Goal: Transaction & Acquisition: Purchase product/service

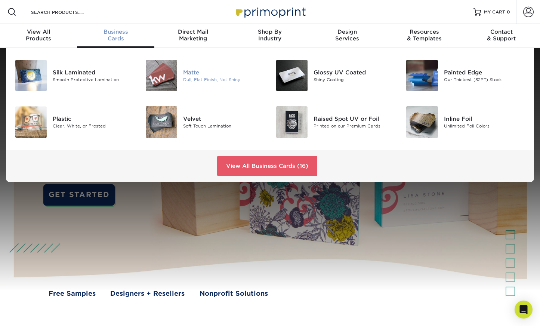
click at [192, 72] on div "Matte" at bounding box center [223, 72] width 81 height 8
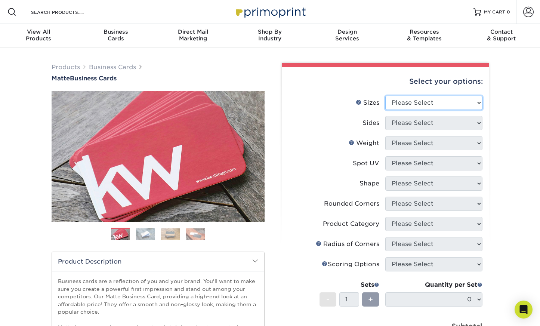
select select "2.00x3.50"
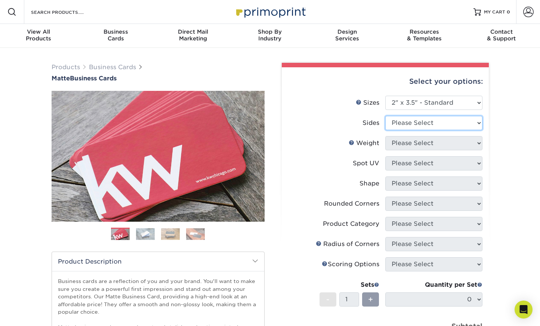
select select "13abbda7-1d64-4f25-8bb2-c179b224825d"
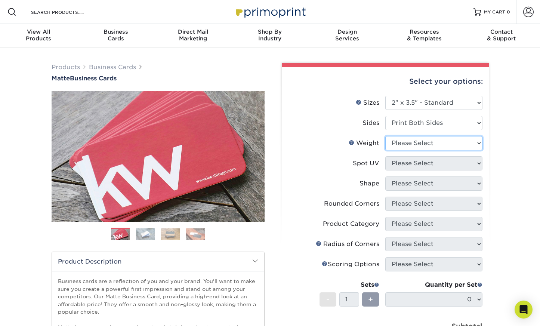
select select "16PT"
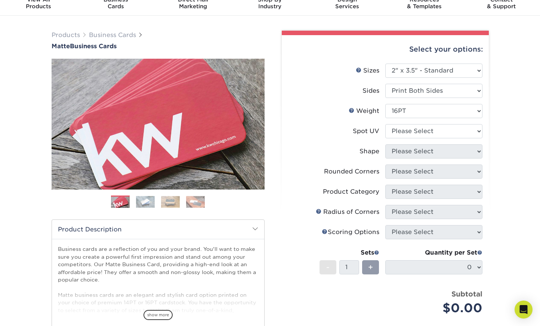
scroll to position [30, 0]
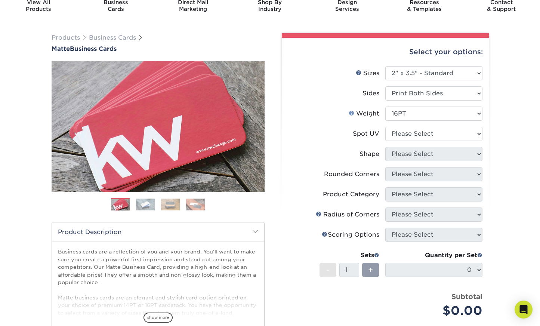
click at [351, 111] on link "Weight Help" at bounding box center [351, 113] width 6 height 6
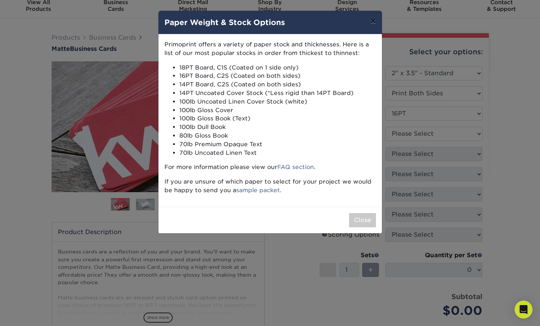
click at [371, 23] on button "×" at bounding box center [372, 21] width 17 height 21
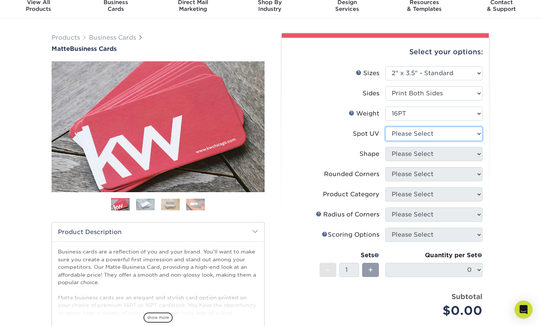
select select "3"
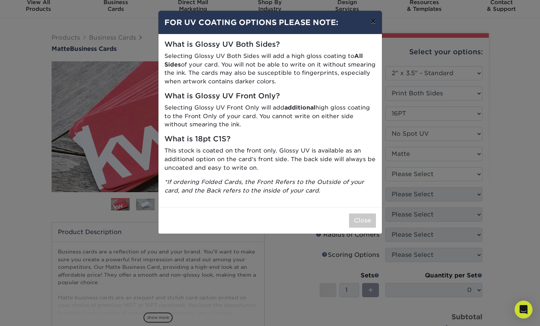
click at [372, 23] on button "×" at bounding box center [372, 21] width 17 height 21
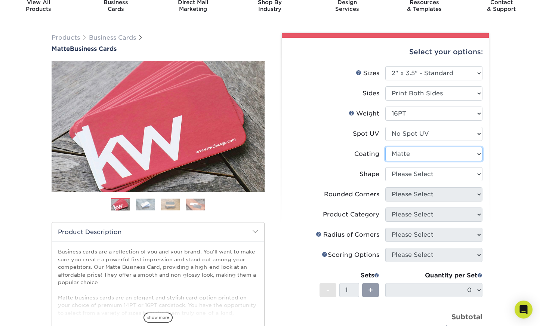
select select "-1"
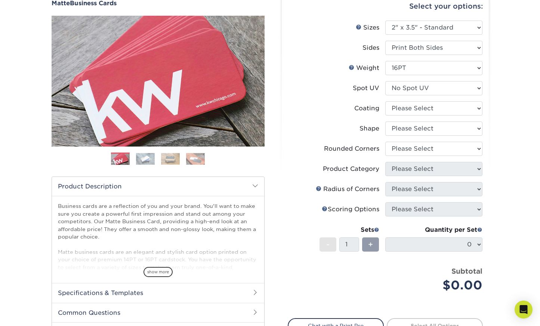
scroll to position [76, 0]
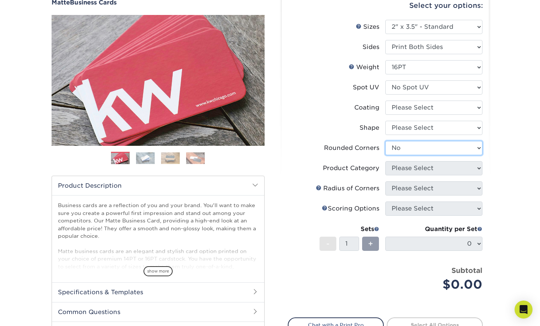
select select "-1"
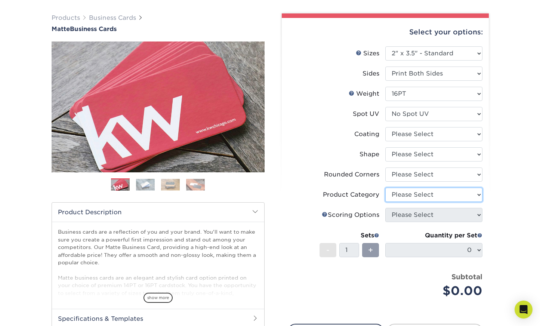
scroll to position [51, 0]
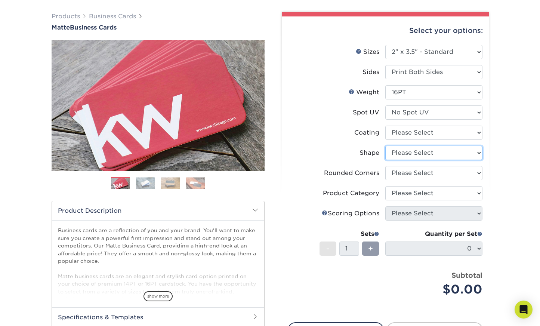
select select "standard"
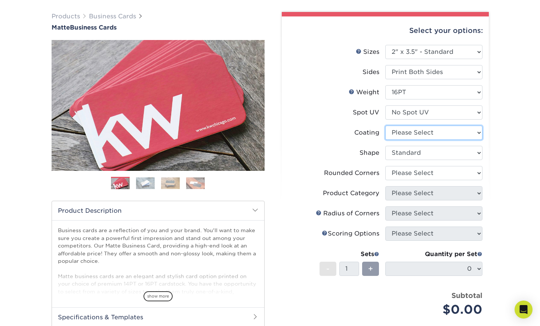
select select "121bb7b5-3b4d-429f-bd8d-bbf80e953313"
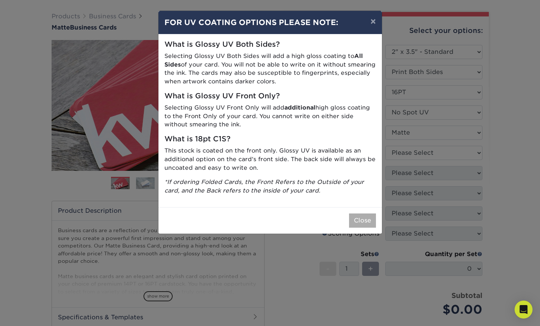
click at [362, 217] on button "Close" at bounding box center [362, 220] width 27 height 14
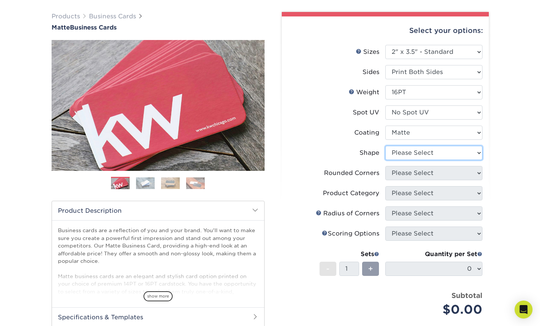
select select "standard"
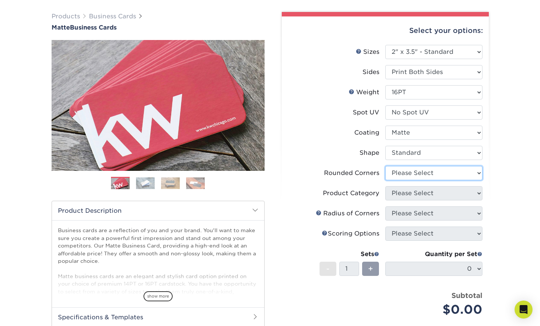
select select "0"
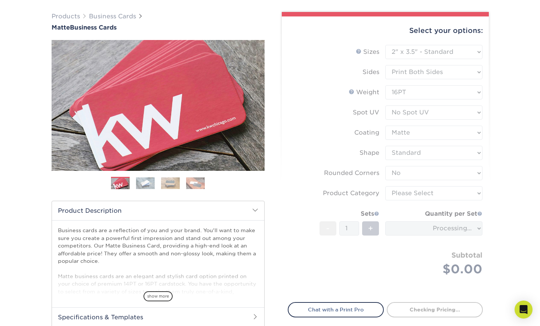
click at [413, 188] on form "Sizes Help Sizes Please Select 1.5" x 3.5" - Mini 1.75" x 3.5" - Mini 2" x 2" -…" at bounding box center [385, 169] width 195 height 248
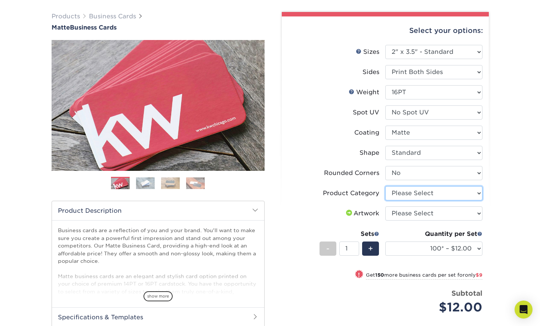
select select "3b5148f1-0588-4f88-a218-97bcfdce65c1"
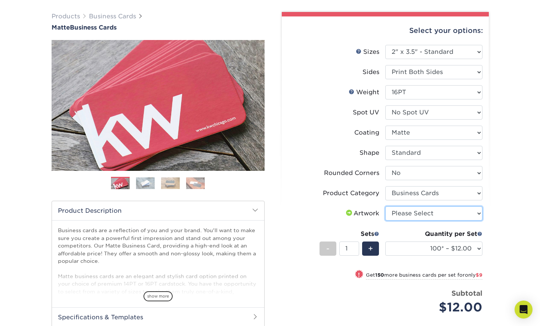
select select "upload"
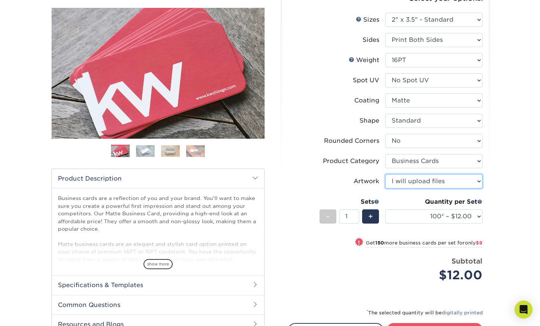
scroll to position [128, 0]
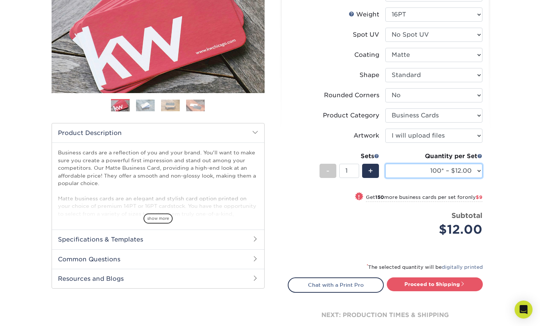
select select "250* – $21.00"
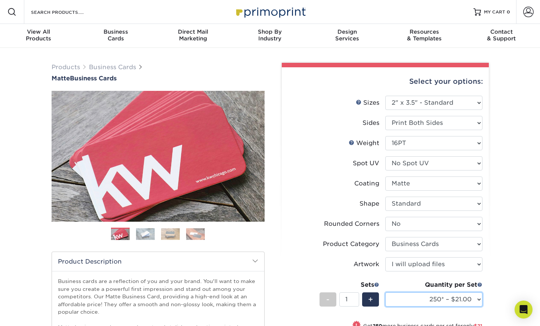
scroll to position [0, 0]
click at [140, 238] on img at bounding box center [145, 234] width 19 height 12
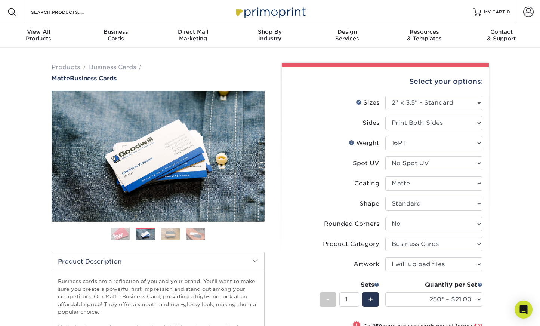
click at [168, 236] on img at bounding box center [170, 234] width 19 height 12
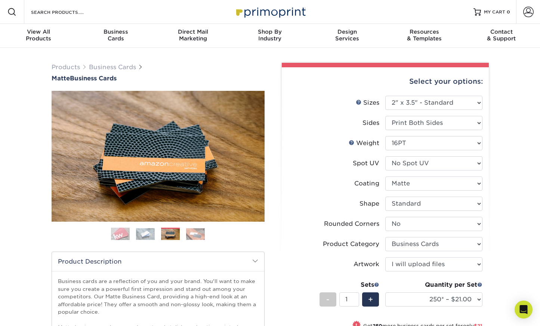
click at [192, 235] on img at bounding box center [195, 234] width 19 height 12
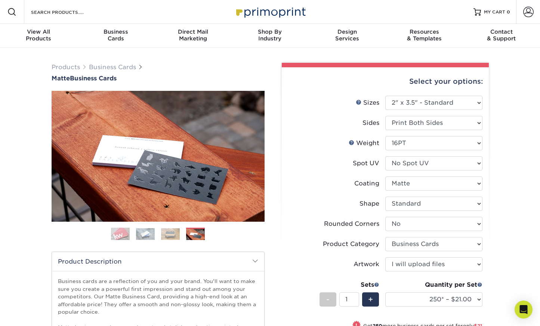
click at [126, 232] on img at bounding box center [120, 233] width 19 height 19
